Goal: Transaction & Acquisition: Purchase product/service

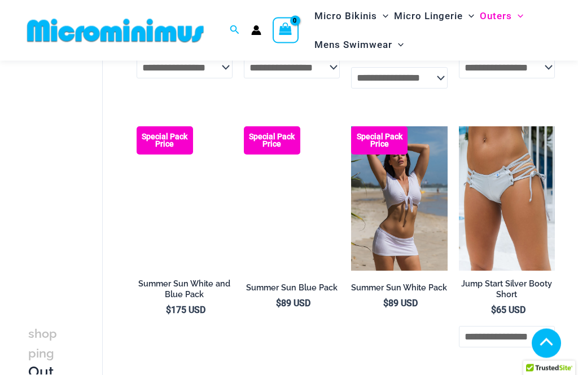
scroll to position [2019, 0]
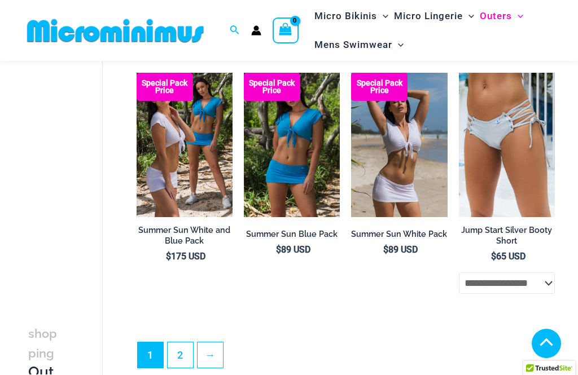
click at [180, 342] on link "2" at bounding box center [180, 354] width 25 height 25
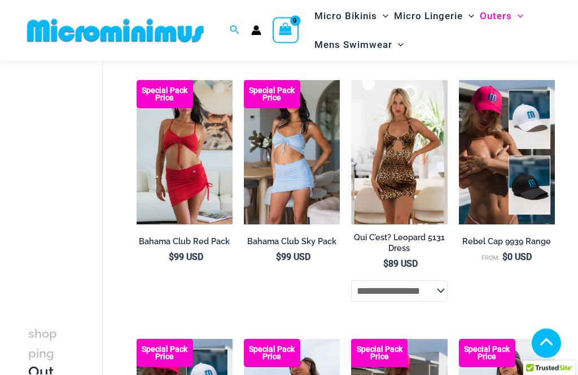
scroll to position [332, 0]
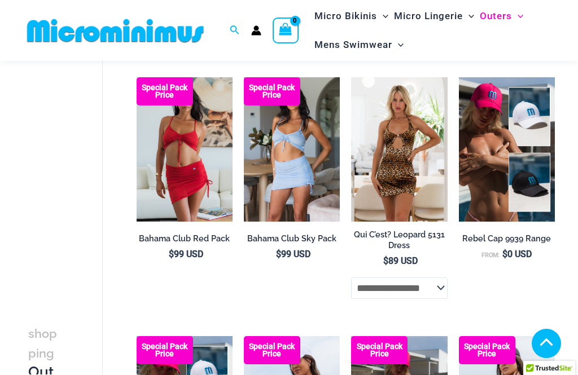
click at [459, 77] on img at bounding box center [459, 77] width 0 height 0
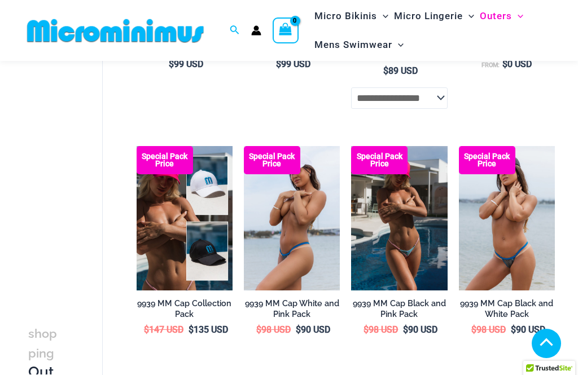
scroll to position [522, 0]
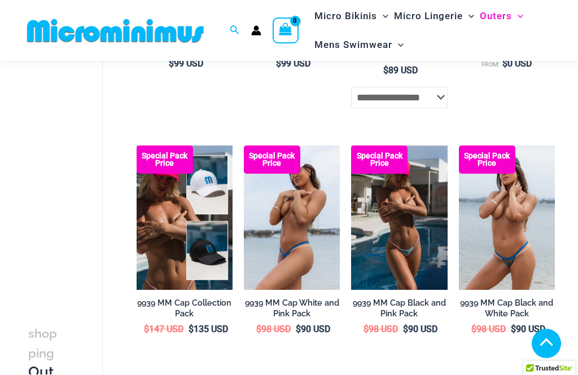
click at [137, 146] on img at bounding box center [137, 146] width 0 height 0
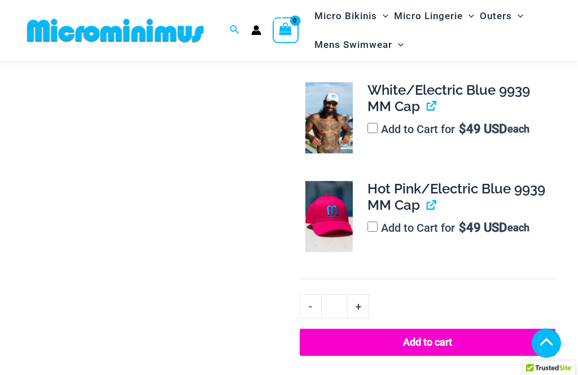
scroll to position [732, 0]
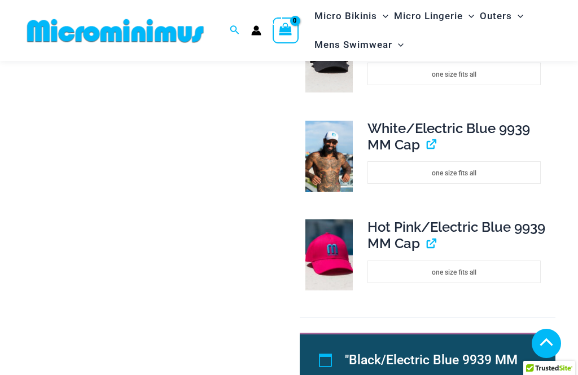
scroll to position [726, 0]
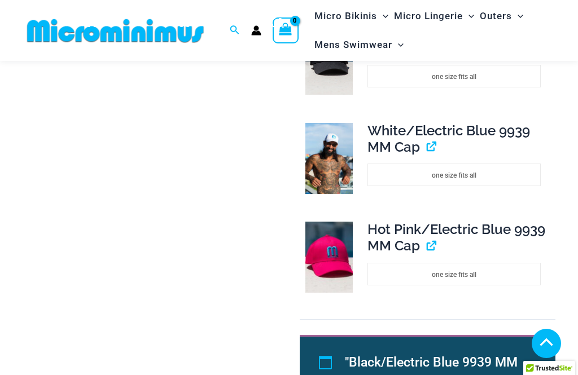
click at [477, 164] on li "one size fits all" at bounding box center [453, 175] width 173 height 23
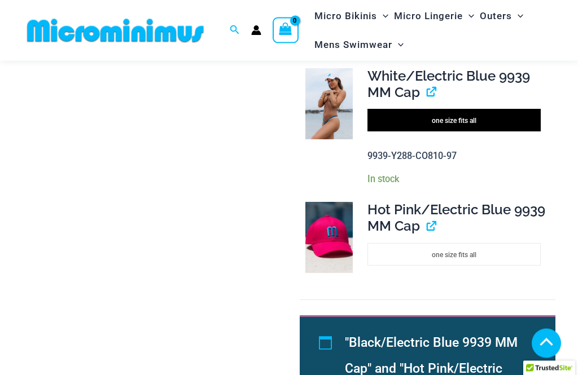
scroll to position [781, 0]
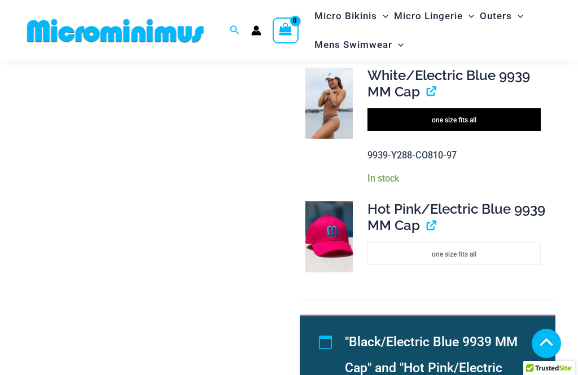
click at [453, 243] on li "one size fits all" at bounding box center [453, 254] width 173 height 23
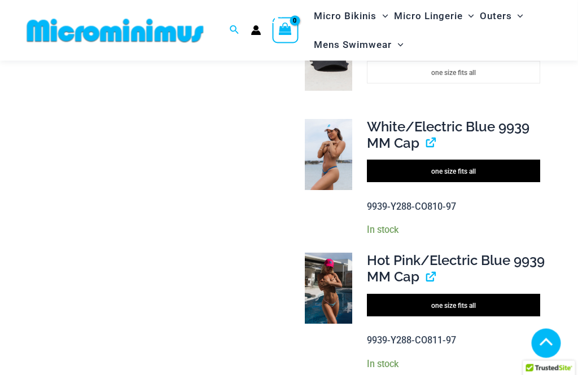
scroll to position [732, 5]
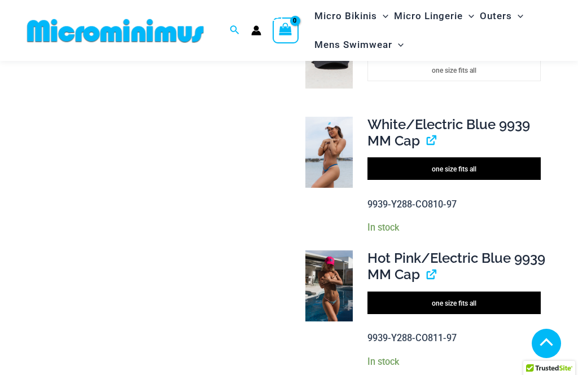
click at [495, 157] on li "one size fits all" at bounding box center [453, 168] width 173 height 23
click at [462, 300] on span "one size fits all" at bounding box center [454, 304] width 45 height 8
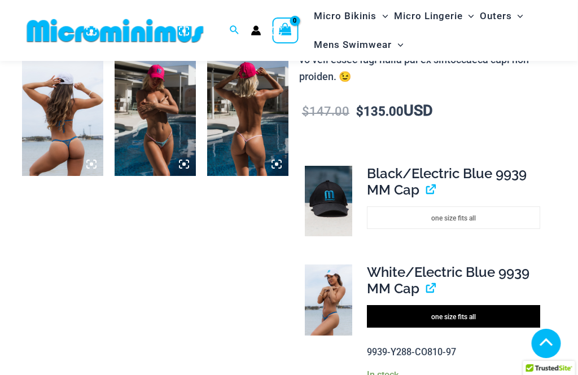
scroll to position [585, 5]
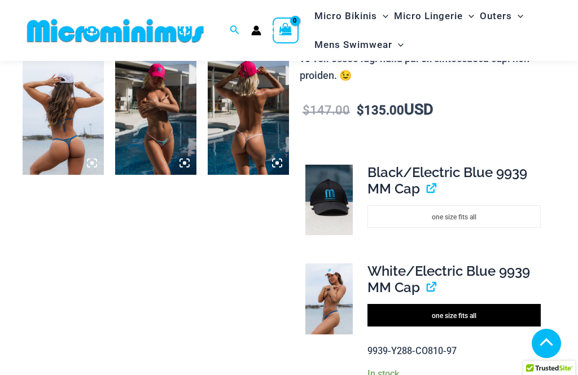
click at [475, 205] on li "one size fits all" at bounding box center [453, 216] width 173 height 23
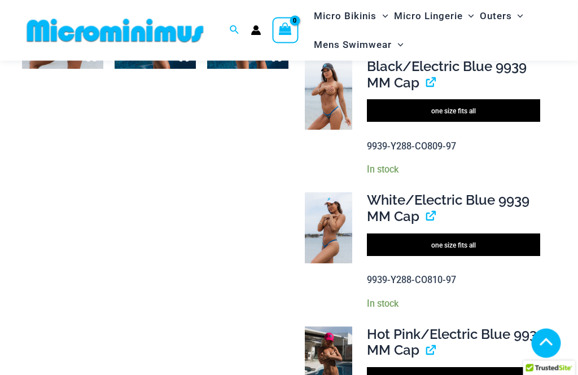
scroll to position [695, 5]
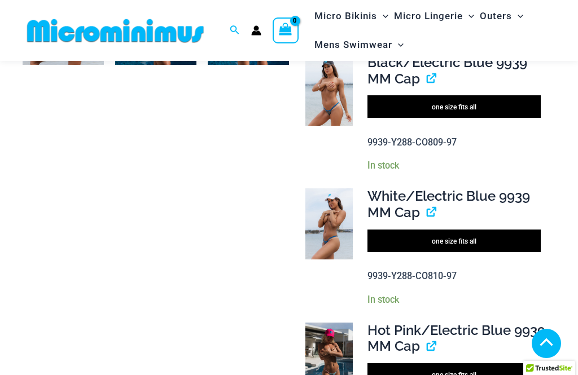
click at [427, 204] on link "View product" at bounding box center [427, 212] width 0 height 16
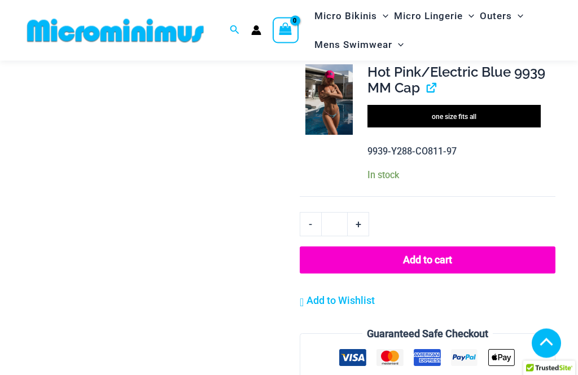
click at [489, 247] on button "Add to cart" at bounding box center [428, 260] width 256 height 27
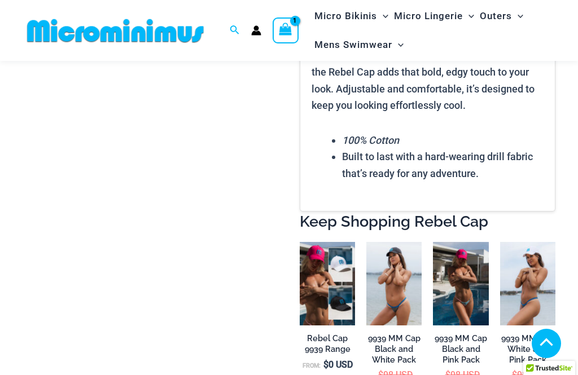
scroll to position [1495, 5]
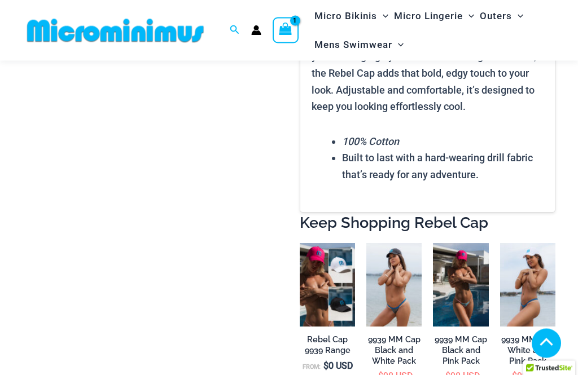
click at [288, 31] on icon "View Shopping Cart, 1 items" at bounding box center [285, 29] width 13 height 13
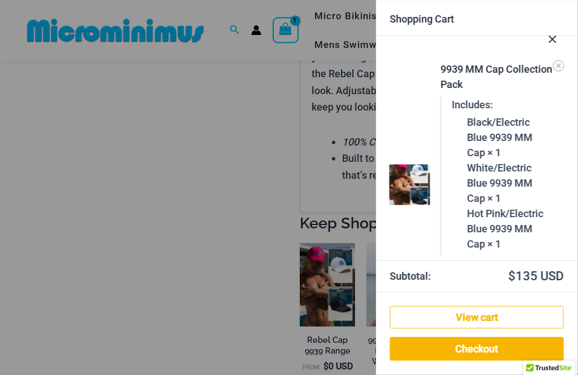
scroll to position [1495, 5]
click at [522, 320] on link "View cart" at bounding box center [477, 317] width 174 height 23
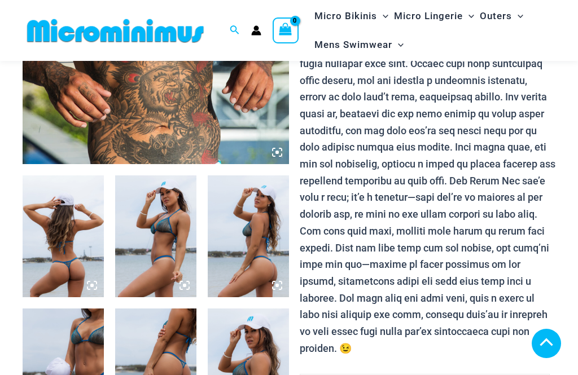
scroll to position [612, 0]
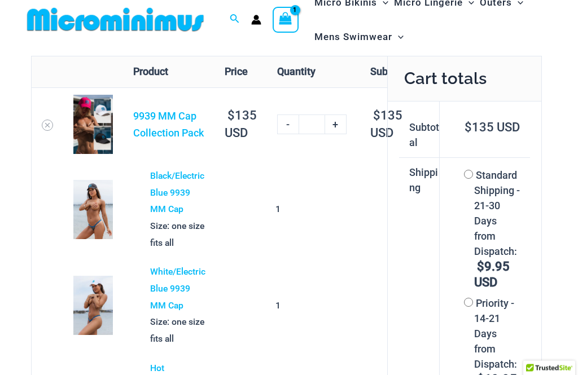
scroll to position [8, 0]
